Goal: Task Accomplishment & Management: Manage account settings

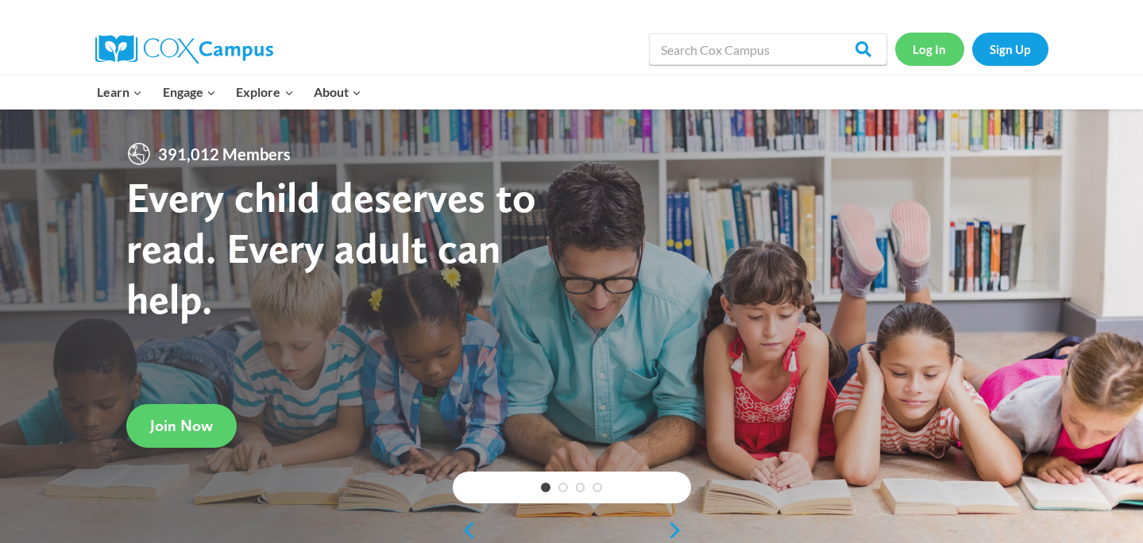
click at [937, 48] on link "Log In" at bounding box center [929, 49] width 69 height 33
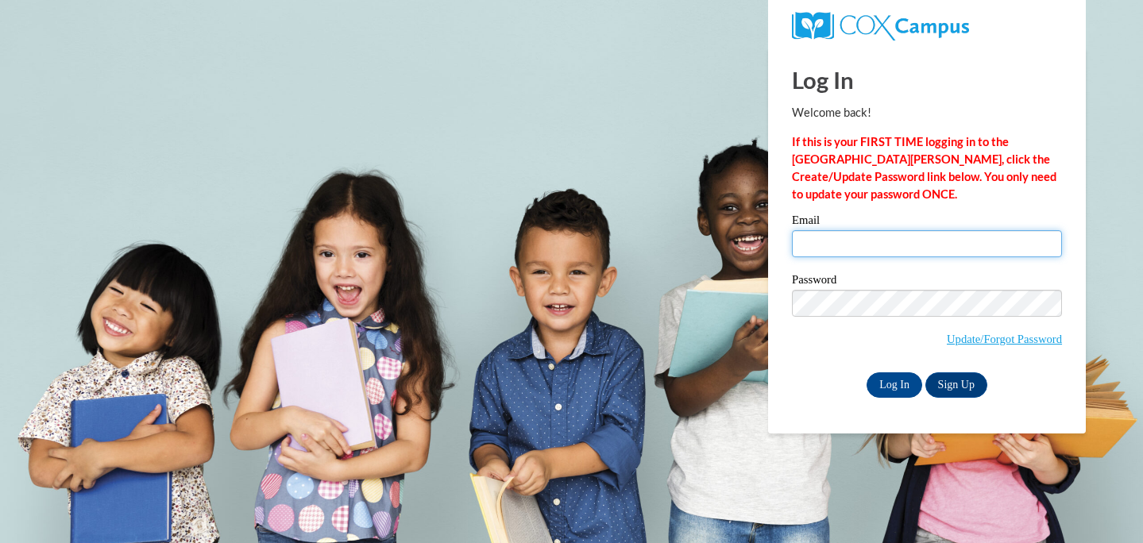
click at [813, 238] on input "Email" at bounding box center [927, 243] width 270 height 27
type input "elliewells.gr@gmail.com"
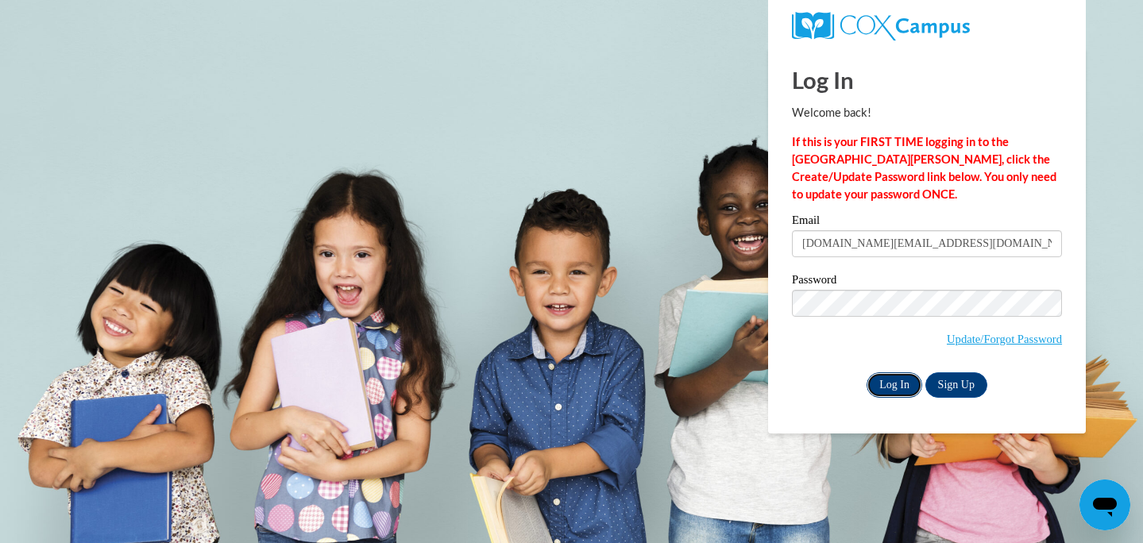
click at [889, 390] on input "Log In" at bounding box center [895, 385] width 56 height 25
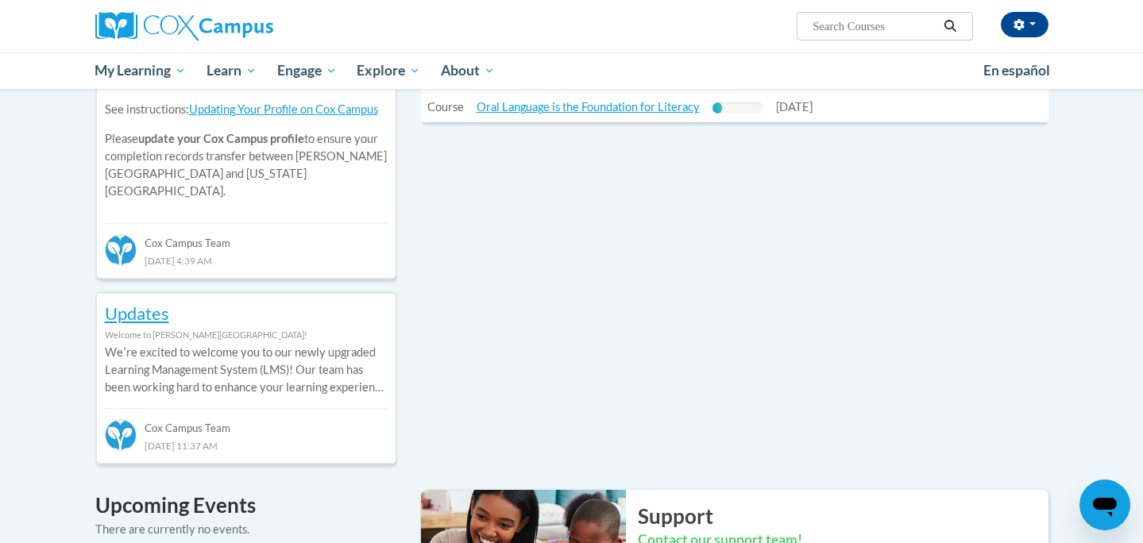
scroll to position [628, 0]
